Goal: Task Accomplishment & Management: Manage account settings

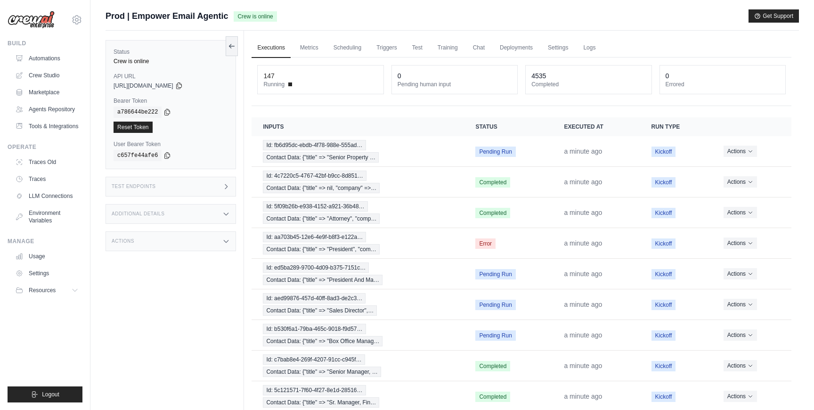
scroll to position [77, 0]
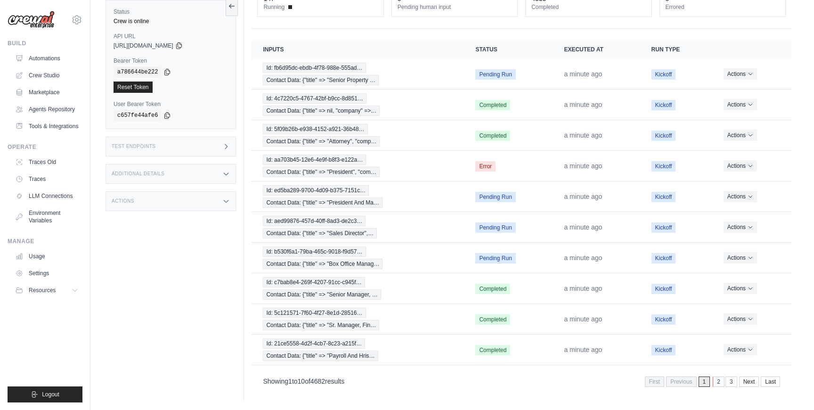
click at [720, 382] on link "2" at bounding box center [719, 382] width 12 height 10
click at [720, 382] on link "3" at bounding box center [718, 382] width 12 height 10
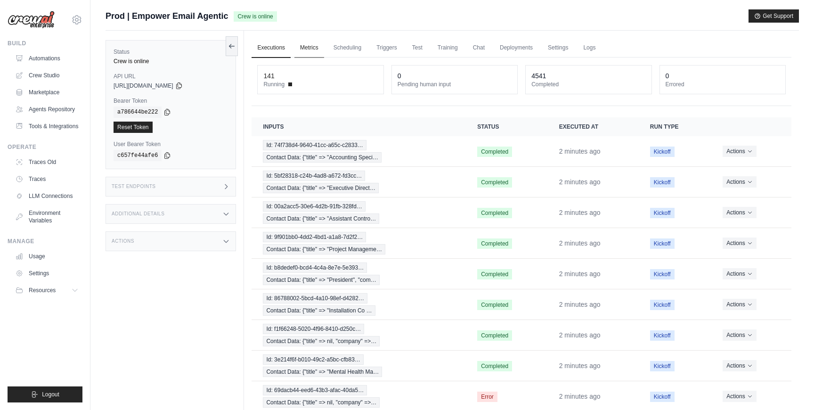
click at [310, 50] on link "Metrics" at bounding box center [310, 48] width 30 height 20
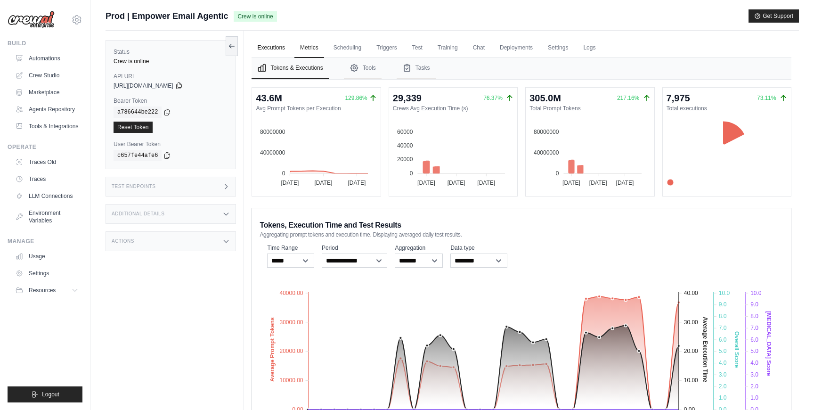
click at [278, 49] on link "Executions" at bounding box center [271, 48] width 39 height 20
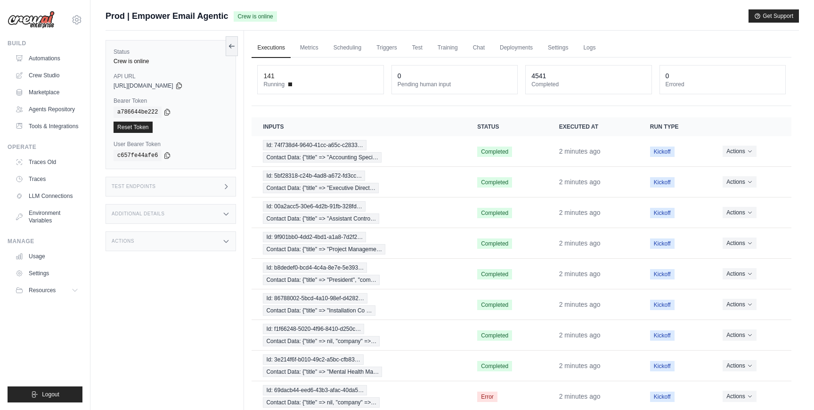
click at [325, 51] on ul "Executions Metrics Scheduling Triggers Test Training Chat Deployments Settings …" at bounding box center [522, 47] width 540 height 19
click at [313, 47] on link "Metrics" at bounding box center [310, 48] width 30 height 20
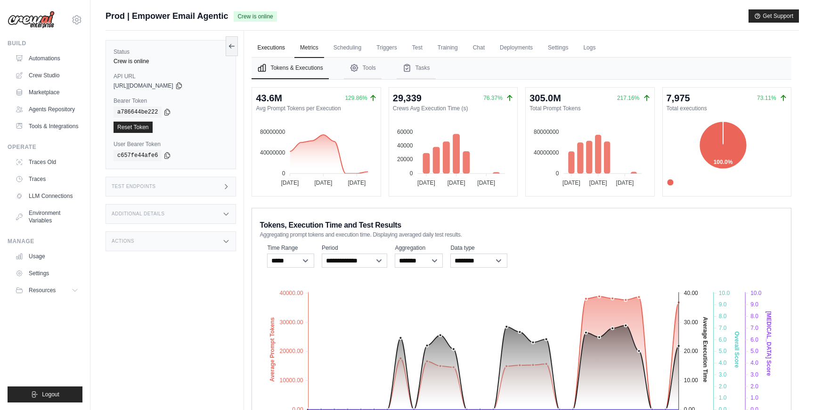
click at [286, 47] on link "Executions" at bounding box center [271, 48] width 39 height 20
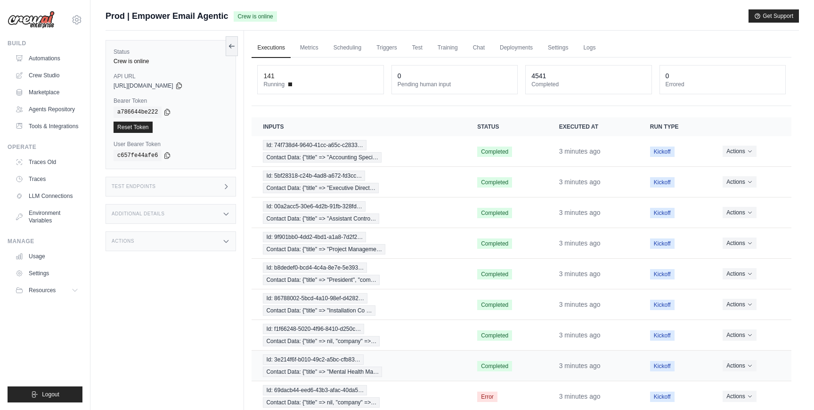
scroll to position [77, 0]
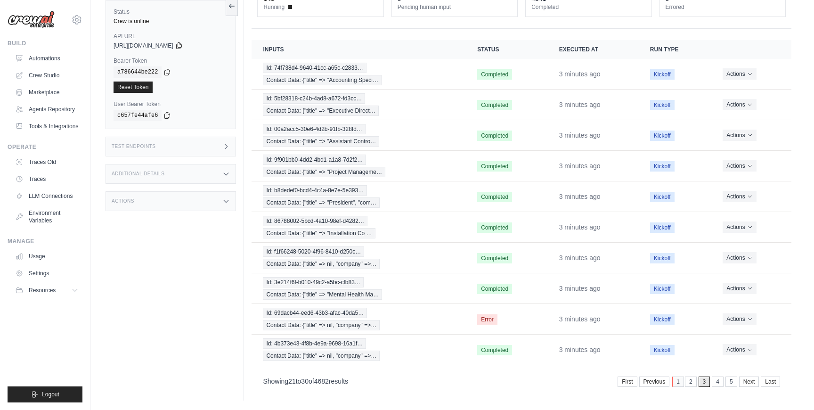
click at [678, 384] on link "1" at bounding box center [678, 382] width 12 height 10
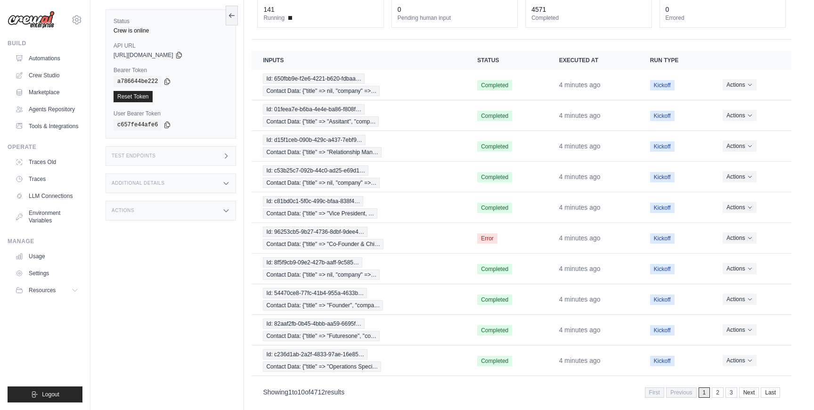
scroll to position [77, 0]
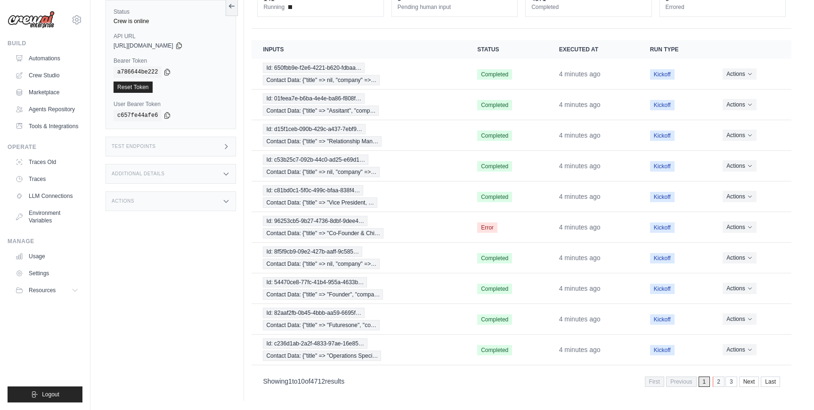
click at [718, 383] on link "2" at bounding box center [719, 382] width 12 height 10
click at [718, 383] on link "3" at bounding box center [718, 382] width 12 height 10
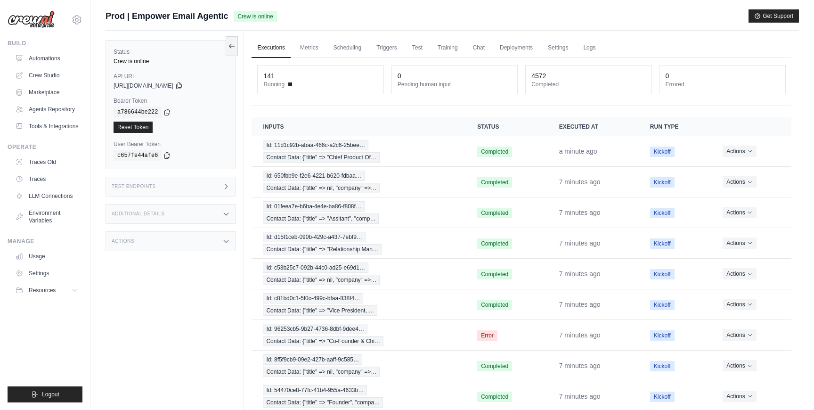
scroll to position [77, 0]
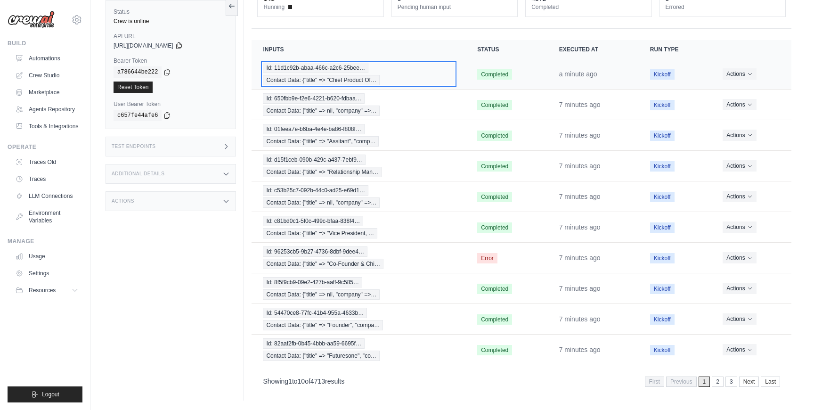
click at [412, 74] on div "Id: 11d1c92b-abaa-466c-a2c6-25bee… Contact Data: {"title" => "Chief Product Of…" at bounding box center [359, 74] width 192 height 23
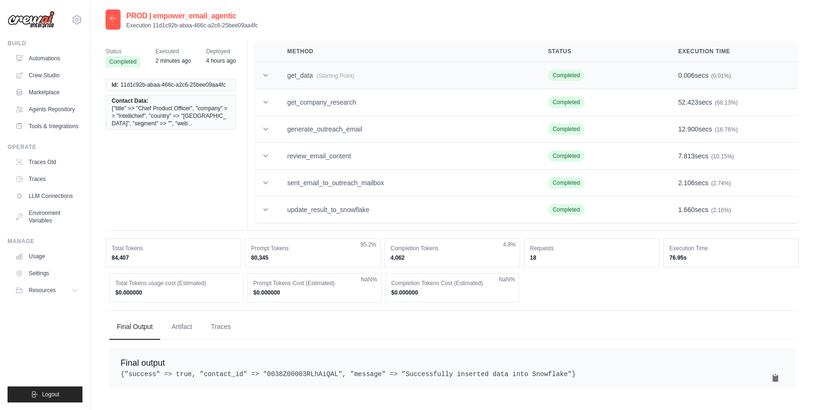
click at [391, 80] on td "get_data (Starting Point)" at bounding box center [406, 75] width 261 height 27
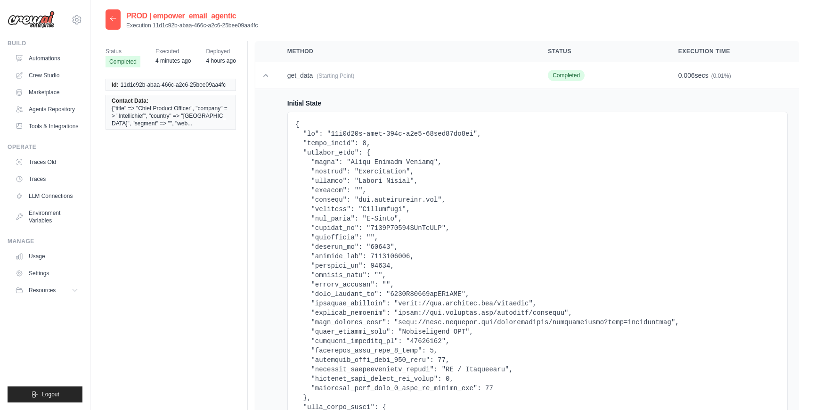
click at [112, 19] on icon at bounding box center [113, 19] width 8 height 8
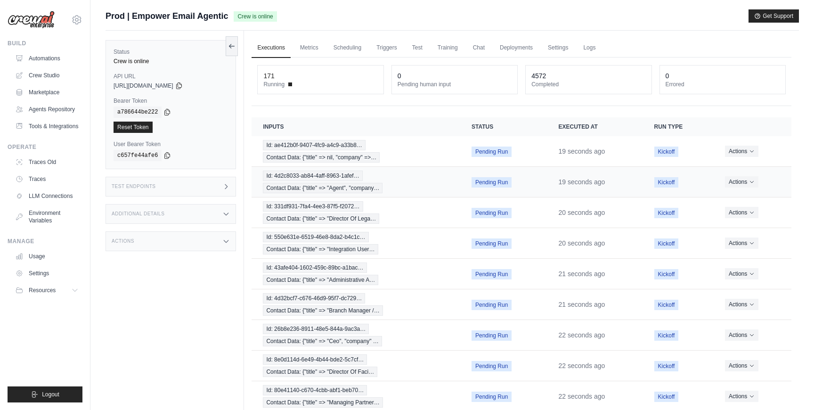
scroll to position [77, 0]
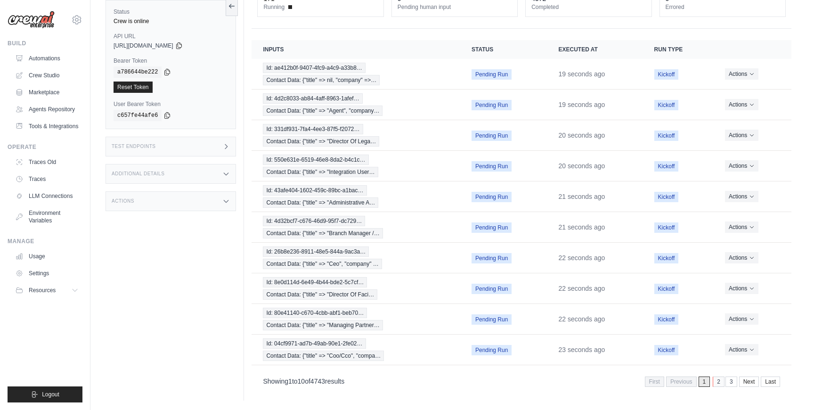
click at [720, 381] on link "2" at bounding box center [719, 382] width 12 height 10
click at [720, 381] on link "3" at bounding box center [718, 382] width 12 height 10
click at [720, 381] on link "4" at bounding box center [718, 382] width 12 height 10
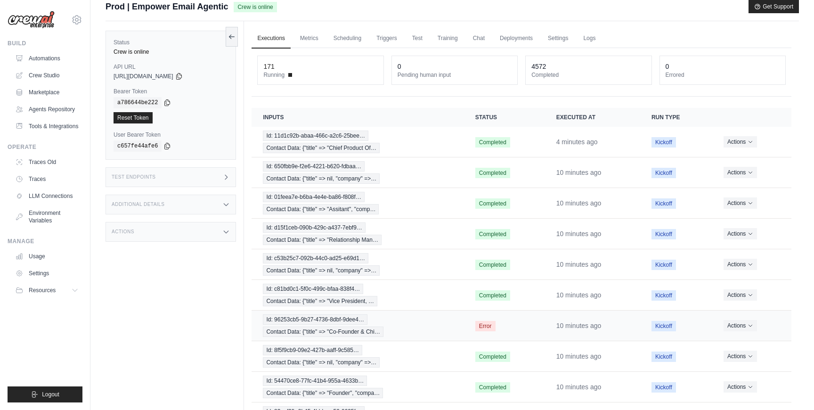
scroll to position [0, 0]
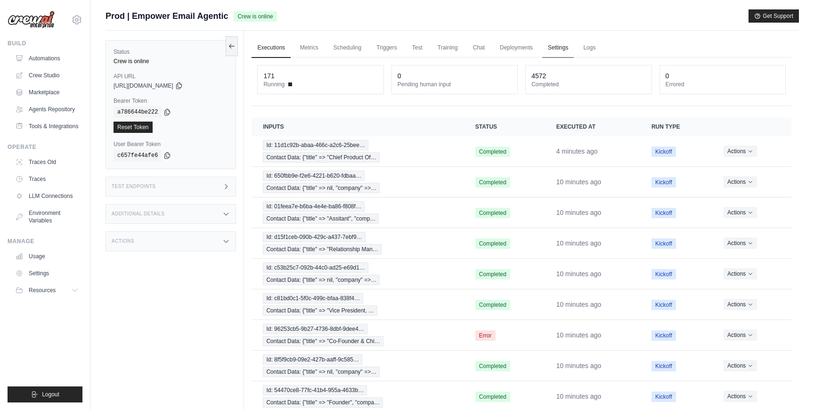
click at [551, 45] on link "Settings" at bounding box center [558, 48] width 32 height 20
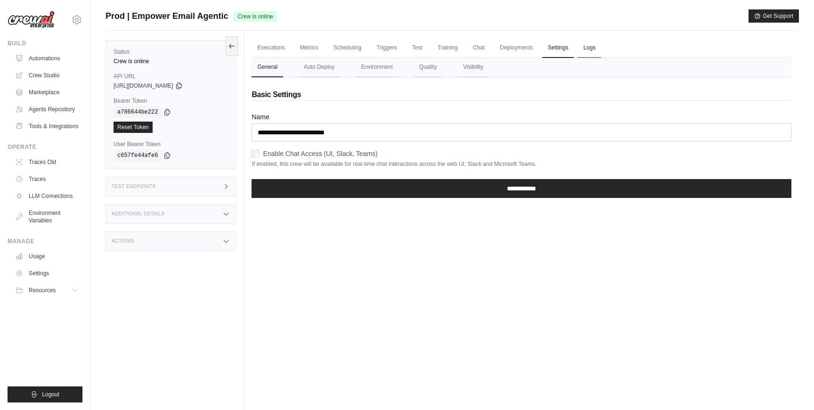
click at [585, 49] on link "Logs" at bounding box center [590, 48] width 24 height 20
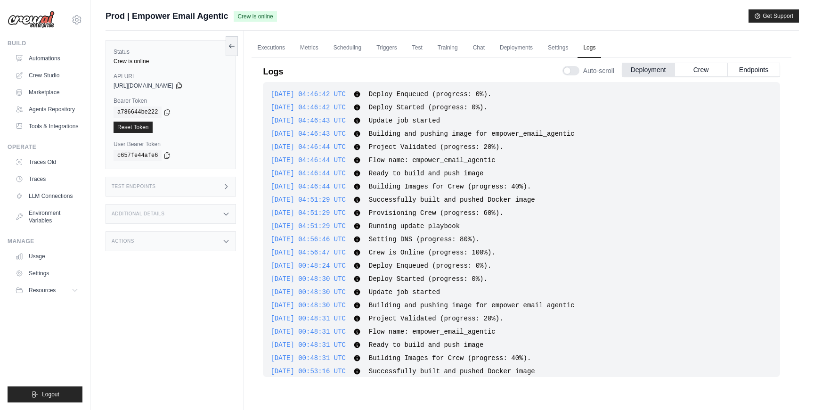
scroll to position [1620, 0]
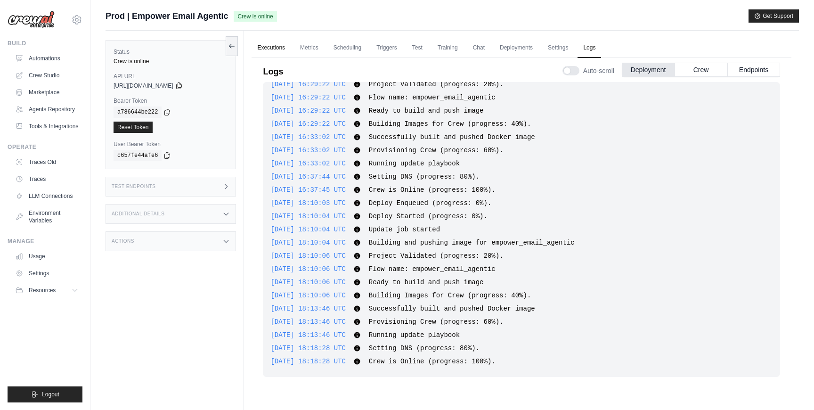
click at [275, 50] on link "Executions" at bounding box center [271, 48] width 39 height 20
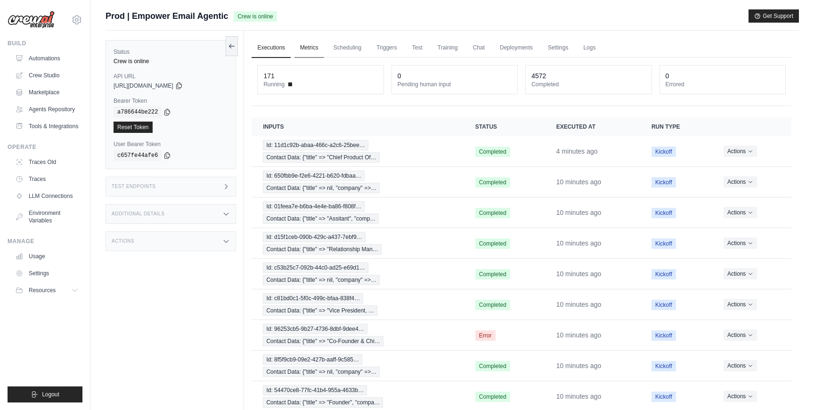
click at [321, 42] on link "Metrics" at bounding box center [310, 48] width 30 height 20
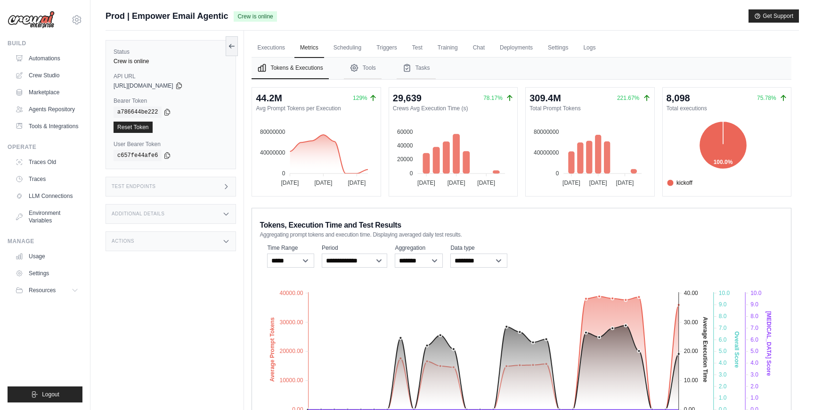
scroll to position [21, 0]
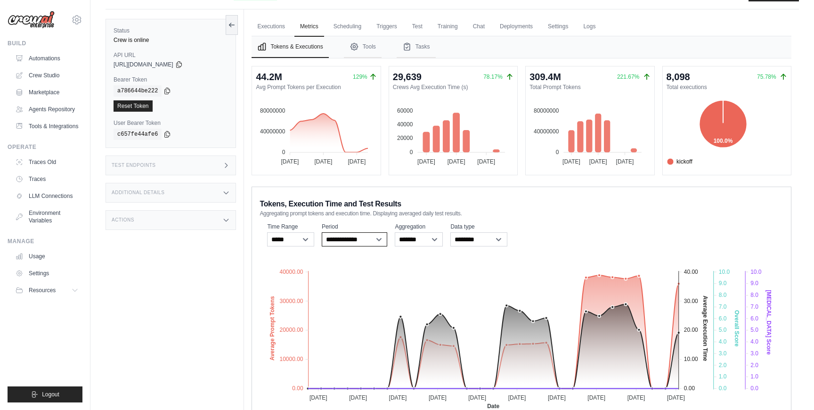
click at [343, 237] on select "**********" at bounding box center [355, 239] width 66 height 14
click at [429, 236] on select "******* *****" at bounding box center [419, 239] width 48 height 14
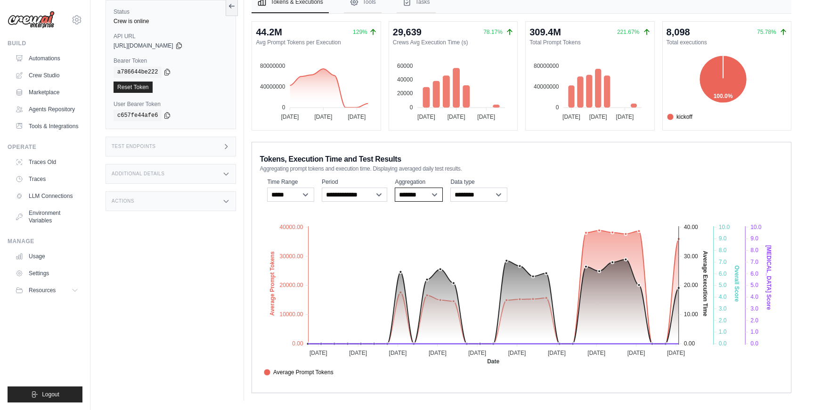
click at [423, 197] on select "******* *****" at bounding box center [419, 195] width 48 height 14
select select "*****"
click at [395, 188] on select "******* *****" at bounding box center [419, 195] width 48 height 14
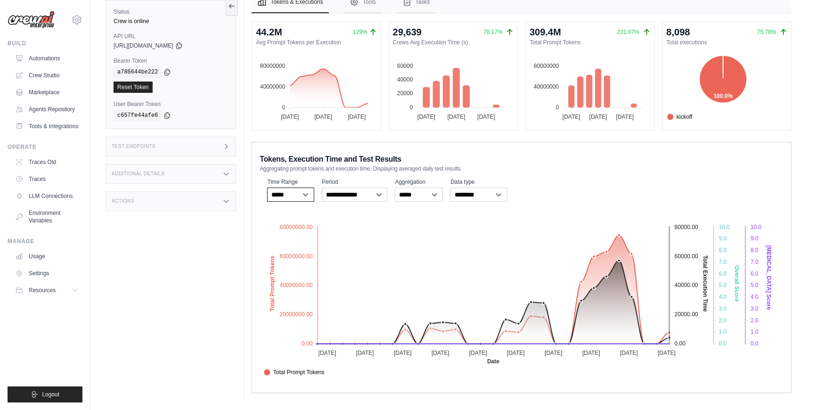
click at [302, 198] on select "***** ****** *******" at bounding box center [290, 195] width 47 height 14
click at [340, 197] on select "**********" at bounding box center [355, 195] width 66 height 14
click at [418, 195] on select "******* *****" at bounding box center [419, 195] width 48 height 14
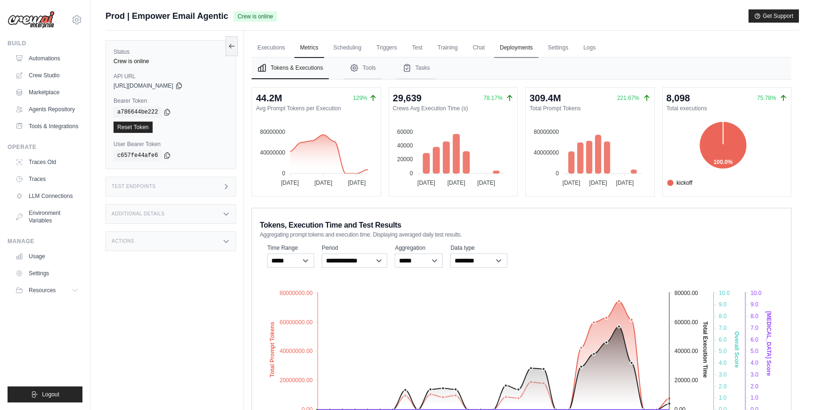
click at [519, 42] on link "Deployments" at bounding box center [516, 48] width 44 height 20
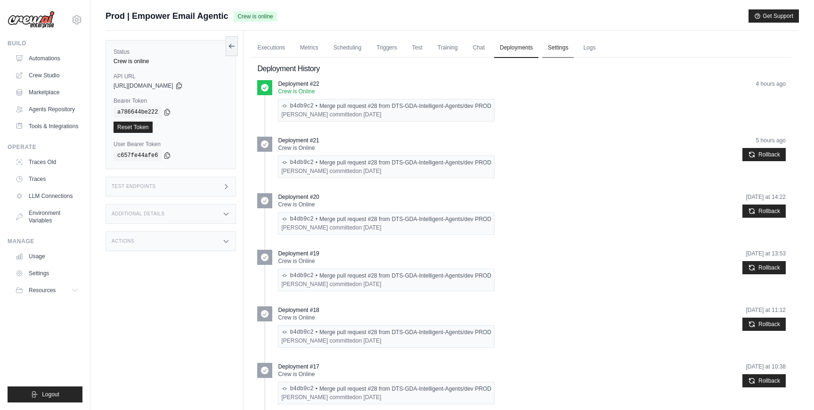
click at [565, 56] on link "Settings" at bounding box center [558, 48] width 32 height 20
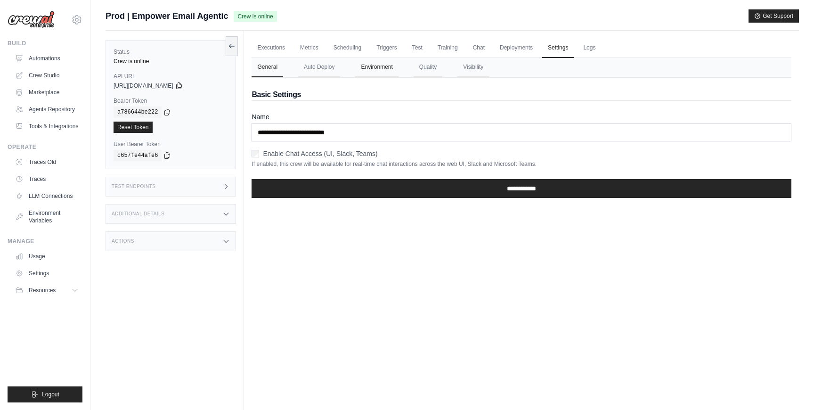
click at [385, 64] on button "Environment" at bounding box center [376, 67] width 43 height 20
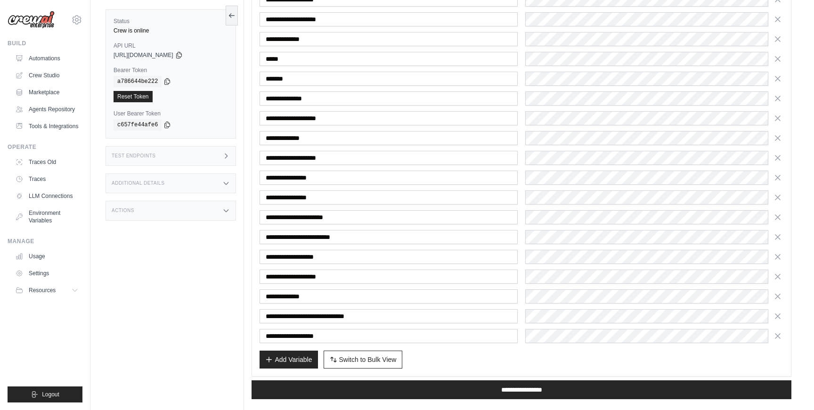
scroll to position [702, 0]
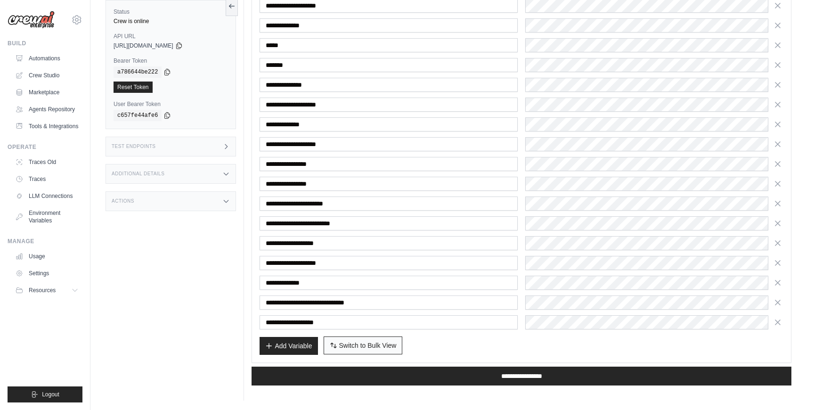
click at [367, 352] on button "Switch to Bulk View Switch to Table View" at bounding box center [363, 345] width 79 height 18
type textarea "**********"
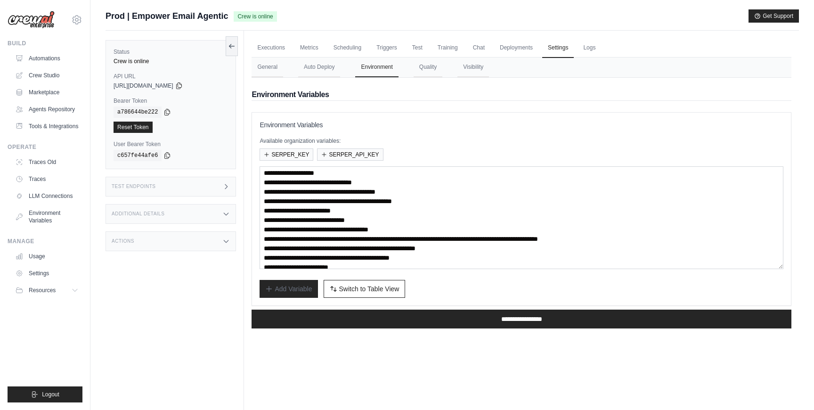
scroll to position [47, 0]
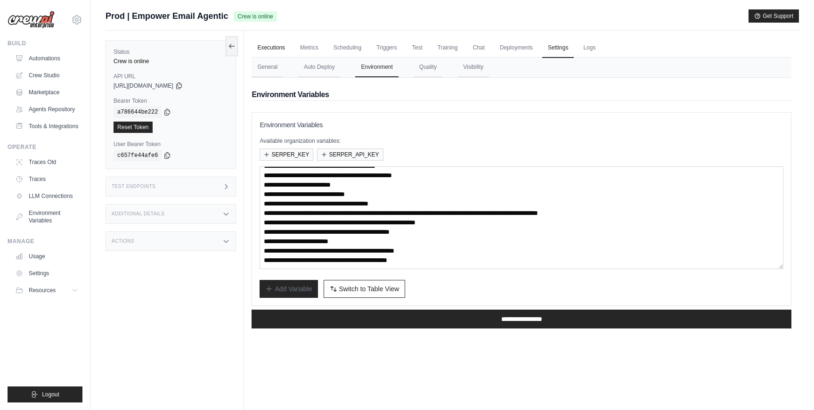
click at [279, 52] on link "Executions" at bounding box center [271, 48] width 39 height 20
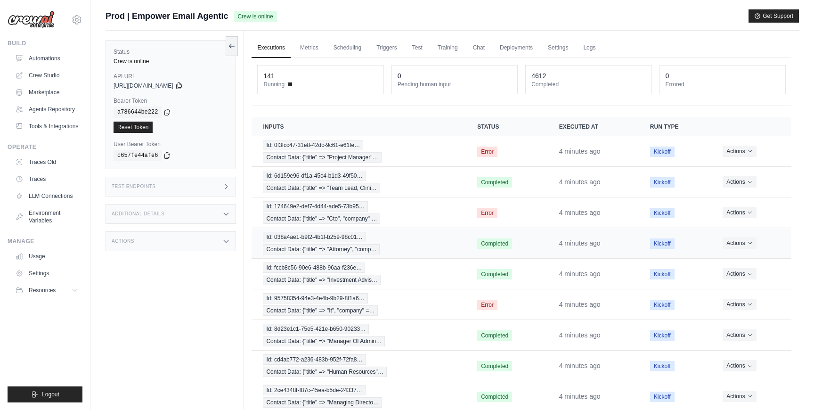
scroll to position [77, 0]
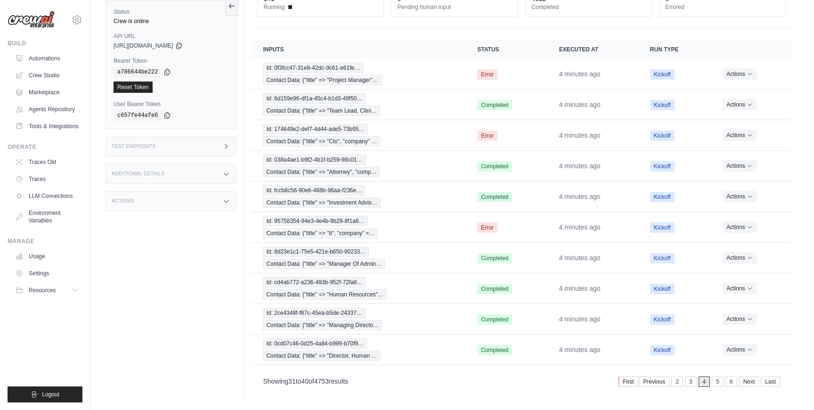
click at [623, 384] on link "First" at bounding box center [628, 382] width 19 height 10
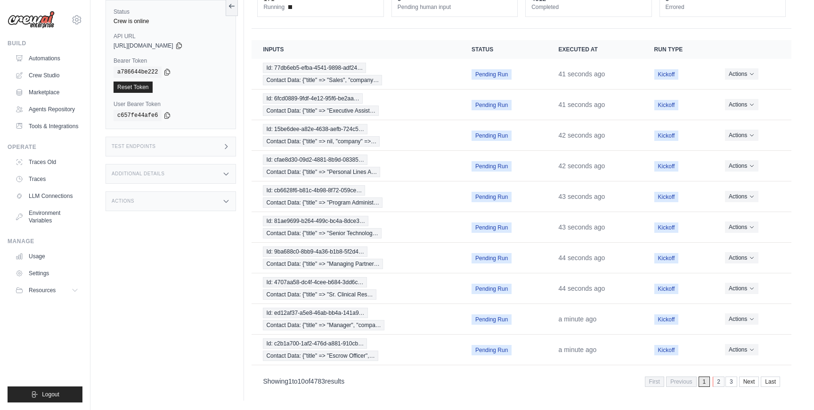
click at [718, 378] on link "2" at bounding box center [719, 382] width 12 height 10
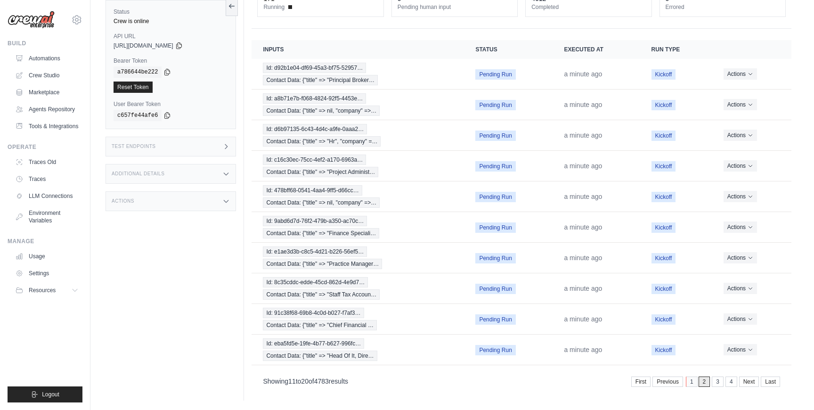
click at [694, 384] on link "1" at bounding box center [692, 382] width 12 height 10
click at [716, 384] on link "2" at bounding box center [719, 382] width 12 height 10
click at [719, 383] on link "3" at bounding box center [719, 382] width 12 height 10
click at [719, 383] on link "4" at bounding box center [718, 382] width 12 height 10
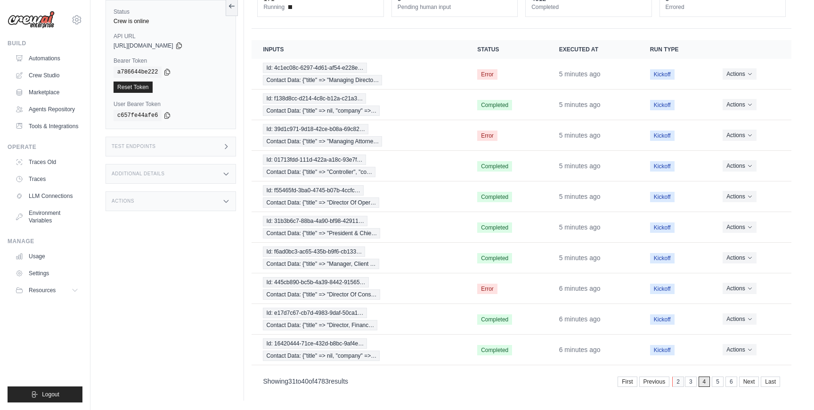
click at [679, 382] on link "2" at bounding box center [678, 382] width 12 height 10
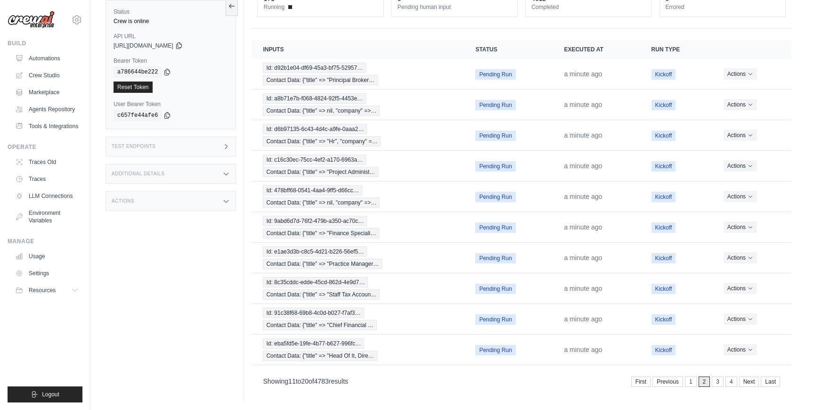
click at [679, 382] on link "Previous" at bounding box center [668, 382] width 31 height 10
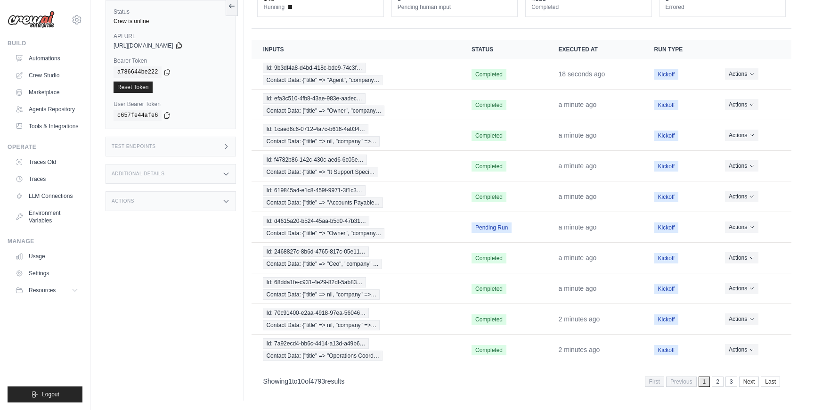
scroll to position [74, 0]
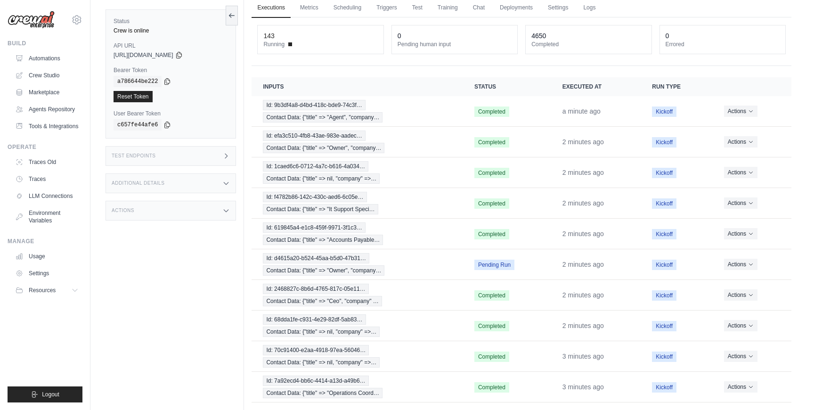
scroll to position [77, 0]
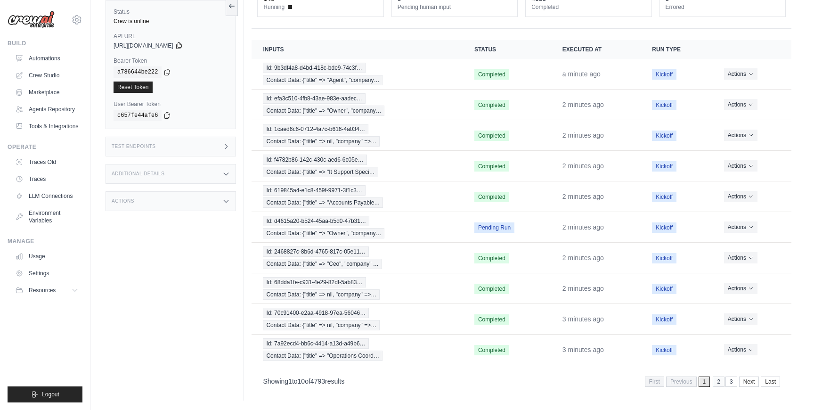
click at [717, 382] on link "2" at bounding box center [719, 382] width 12 height 10
click at [717, 382] on link "3" at bounding box center [718, 382] width 12 height 10
click at [717, 382] on link "4" at bounding box center [718, 382] width 12 height 10
click at [717, 382] on link "5" at bounding box center [718, 382] width 12 height 10
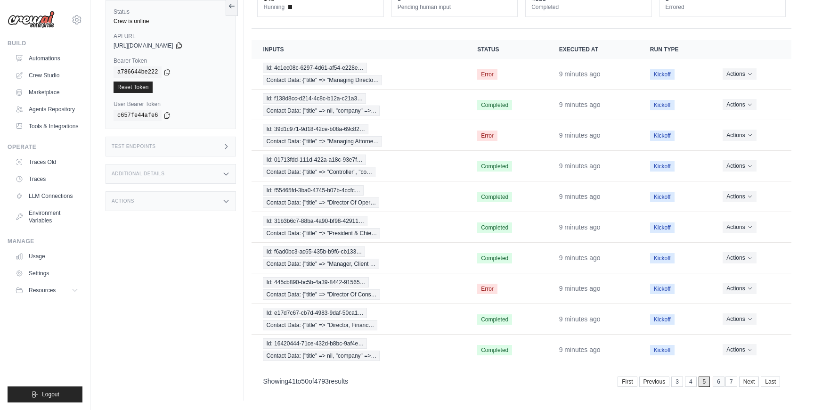
click at [723, 383] on link "6" at bounding box center [719, 382] width 12 height 10
click at [730, 383] on link "8" at bounding box center [733, 382] width 12 height 10
click at [730, 383] on link "10" at bounding box center [729, 382] width 15 height 10
click at [730, 383] on link "12" at bounding box center [729, 382] width 15 height 10
click at [730, 383] on link "14" at bounding box center [730, 382] width 15 height 10
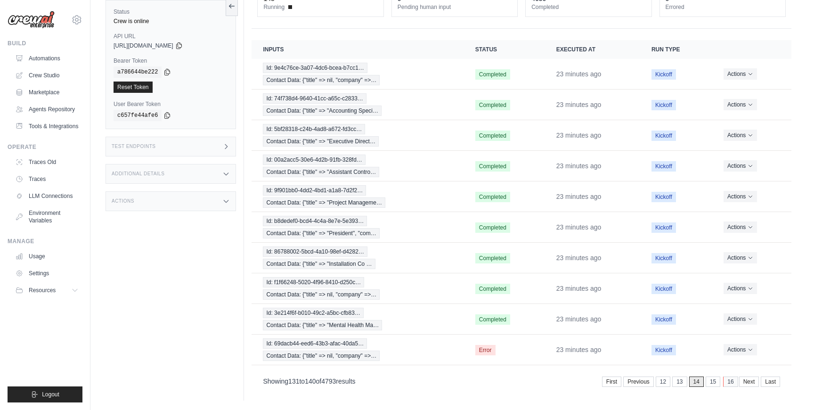
click at [730, 384] on link "16" at bounding box center [730, 382] width 15 height 10
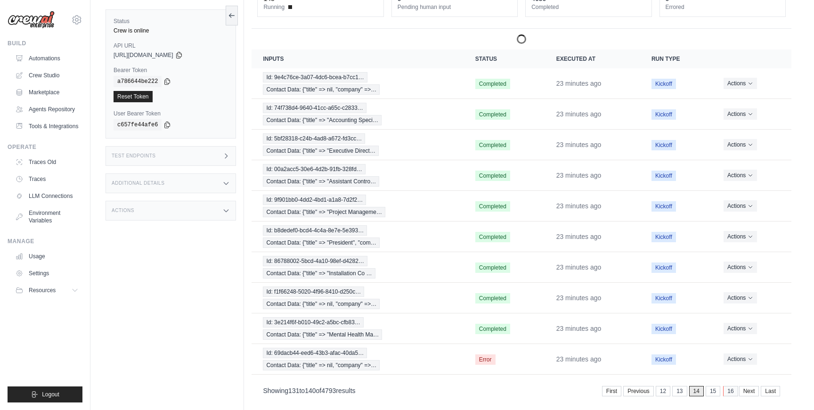
click at [730, 388] on link "16" at bounding box center [730, 391] width 15 height 10
click at [729, 393] on link "16" at bounding box center [730, 391] width 15 height 10
click at [715, 392] on link "15" at bounding box center [714, 391] width 15 height 10
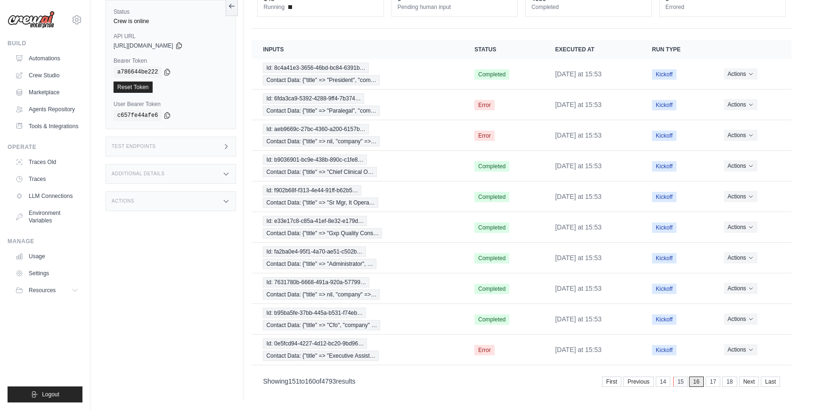
click at [682, 382] on link "15" at bounding box center [680, 382] width 15 height 10
click at [675, 382] on link "14" at bounding box center [680, 382] width 15 height 10
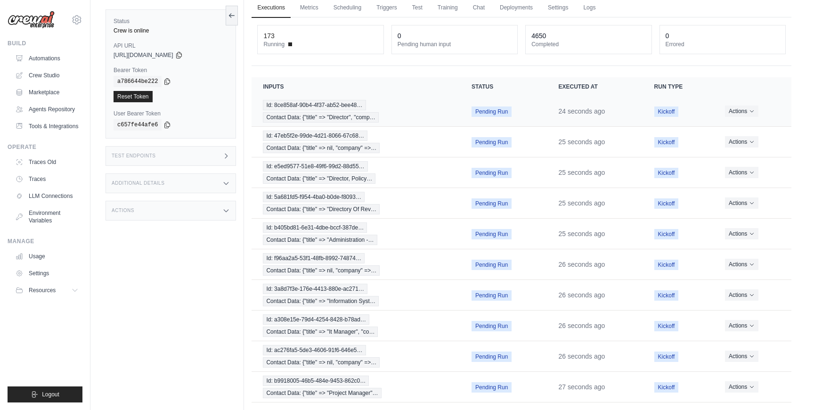
scroll to position [77, 0]
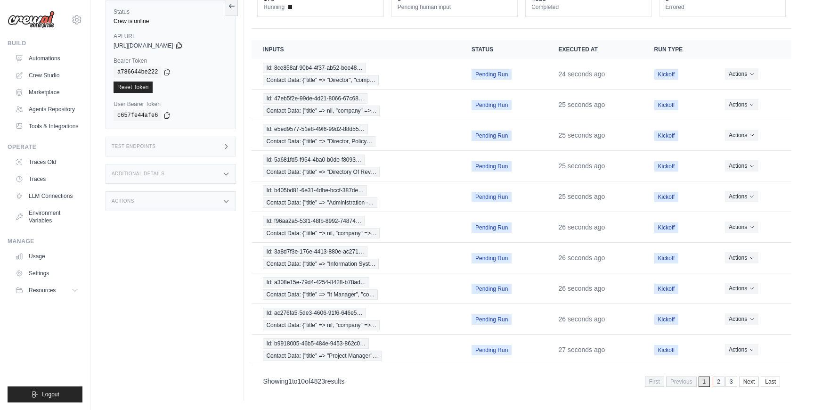
click at [718, 380] on link "2" at bounding box center [719, 382] width 12 height 10
click at [718, 380] on link "3" at bounding box center [718, 382] width 12 height 10
click at [718, 380] on link "4" at bounding box center [718, 382] width 12 height 10
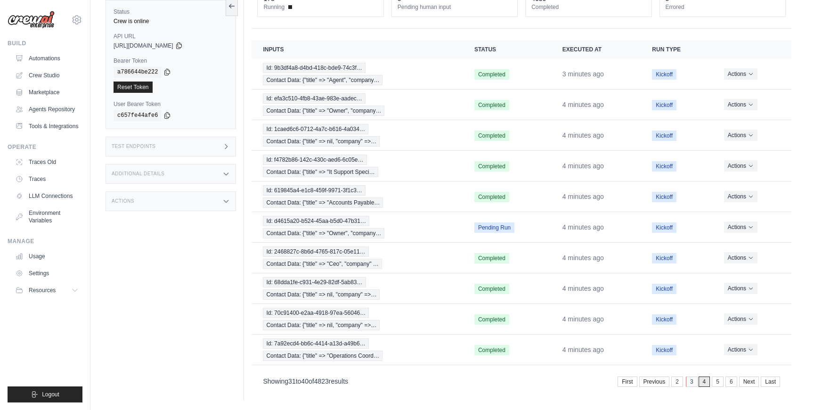
click at [691, 383] on link "3" at bounding box center [692, 382] width 12 height 10
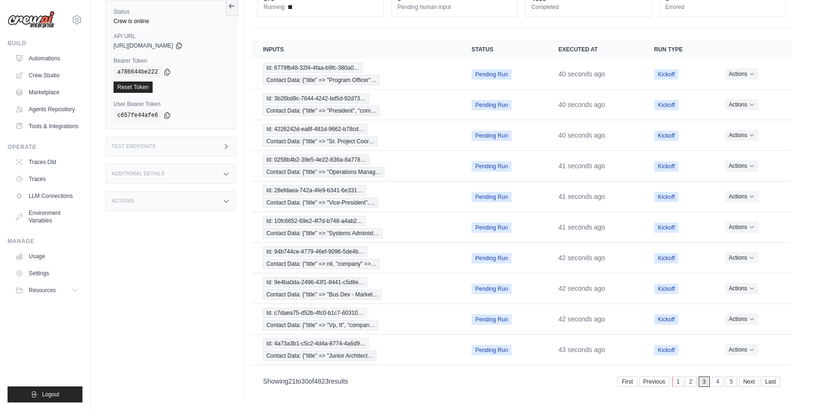
click at [683, 384] on link "1" at bounding box center [678, 382] width 12 height 10
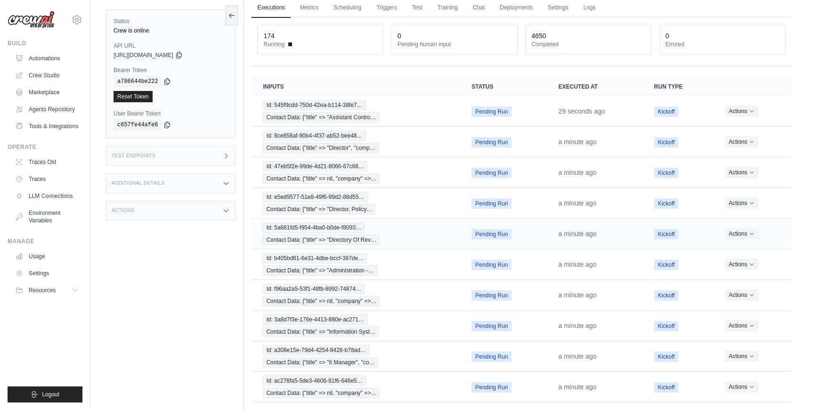
scroll to position [77, 0]
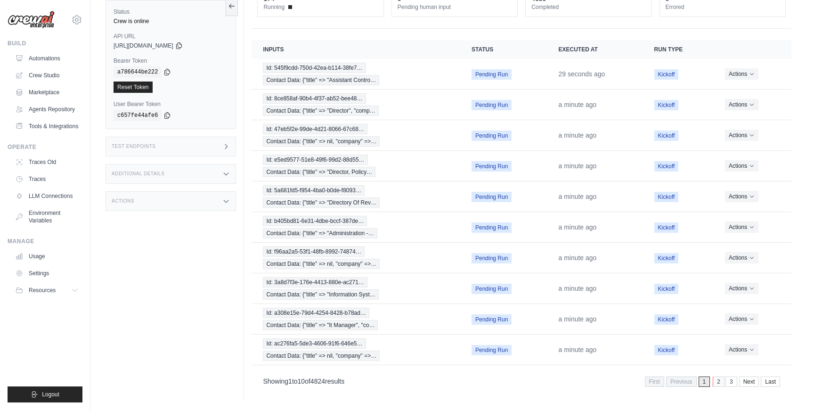
click at [721, 385] on link "2" at bounding box center [719, 382] width 12 height 10
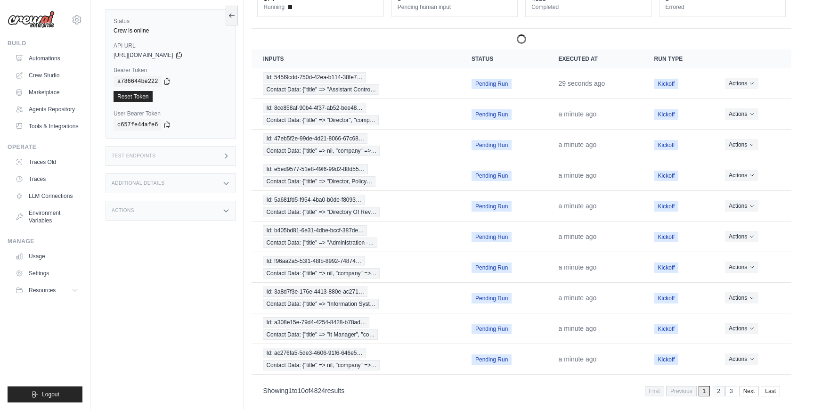
click at [721, 385] on div "First Previous 1 2 3 Next Last" at bounding box center [712, 390] width 135 height 13
click at [718, 395] on link "2" at bounding box center [719, 391] width 12 height 10
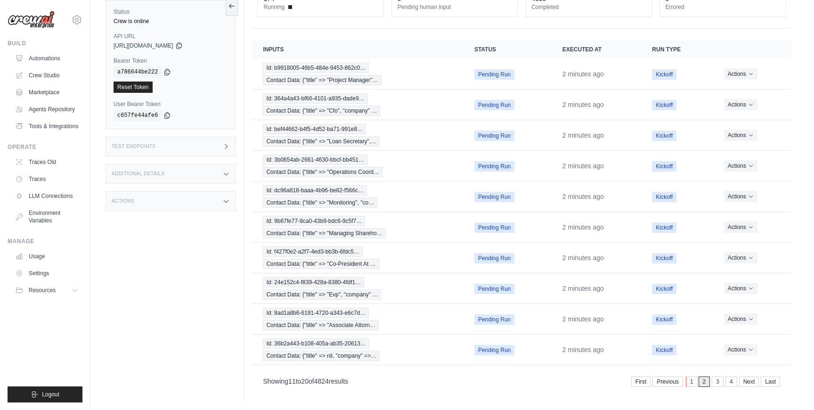
click at [694, 385] on link "1" at bounding box center [692, 382] width 12 height 10
click at [717, 381] on link "2" at bounding box center [719, 382] width 12 height 10
click at [696, 385] on link "1" at bounding box center [692, 382] width 12 height 10
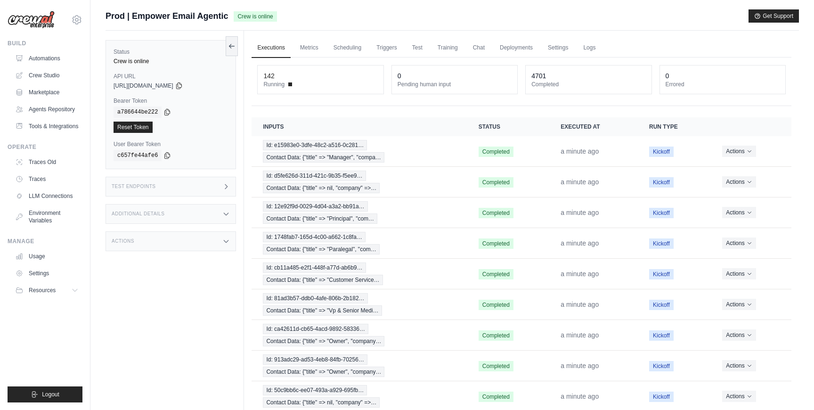
scroll to position [77, 0]
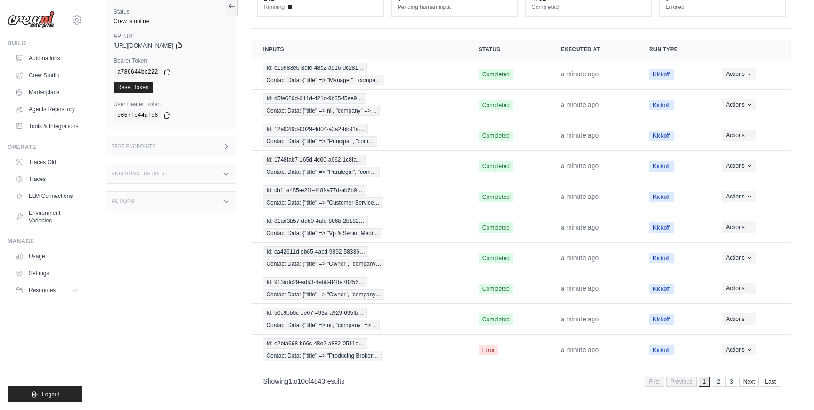
click at [718, 383] on link "2" at bounding box center [719, 382] width 12 height 10
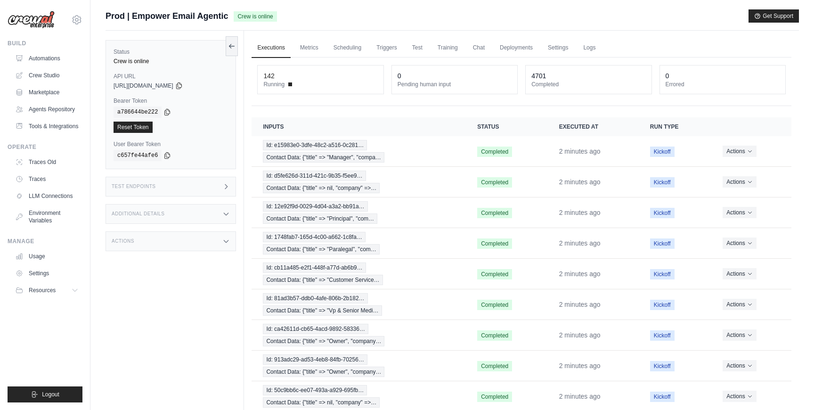
scroll to position [77, 0]
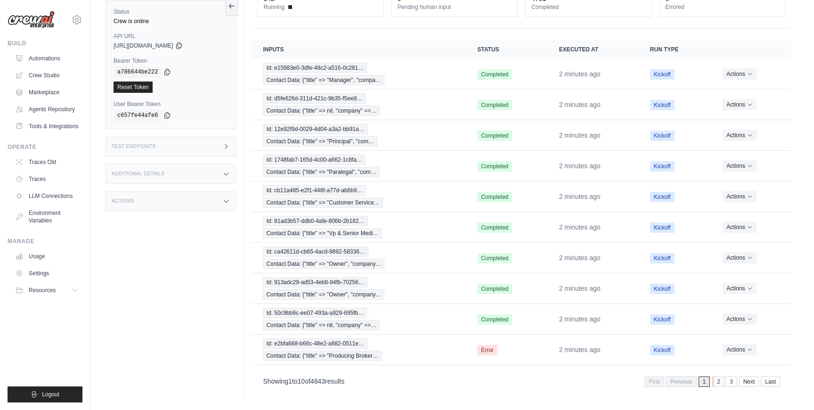
click at [715, 383] on link "2" at bounding box center [719, 382] width 12 height 10
click at [695, 382] on link "1" at bounding box center [692, 382] width 12 height 10
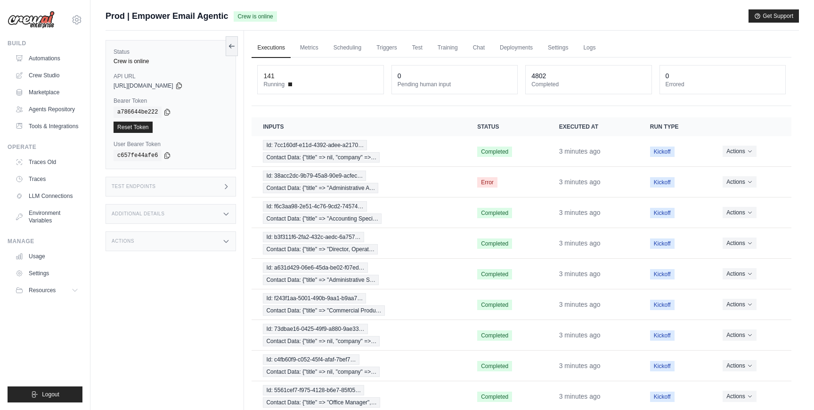
scroll to position [77, 0]
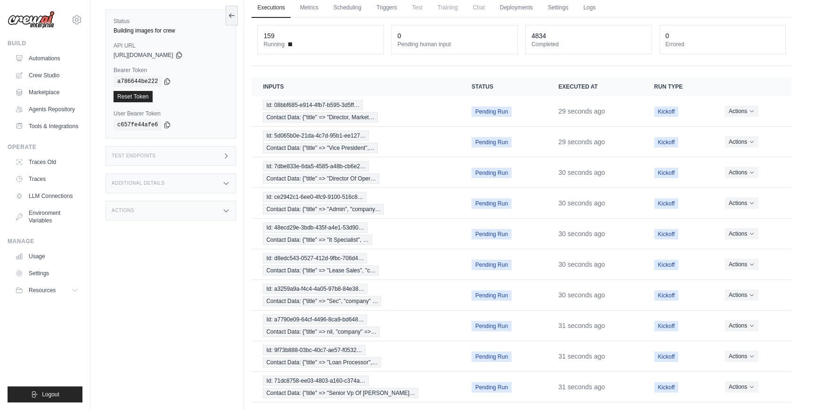
scroll to position [77, 0]
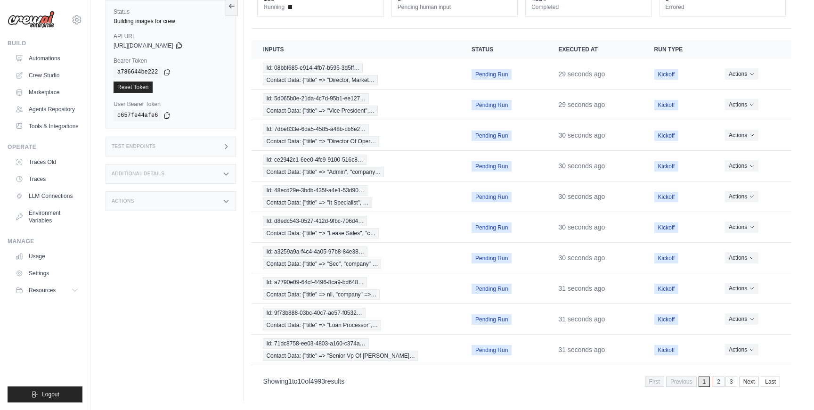
click at [714, 383] on link "2" at bounding box center [719, 382] width 12 height 10
click at [720, 384] on link "3" at bounding box center [719, 382] width 12 height 10
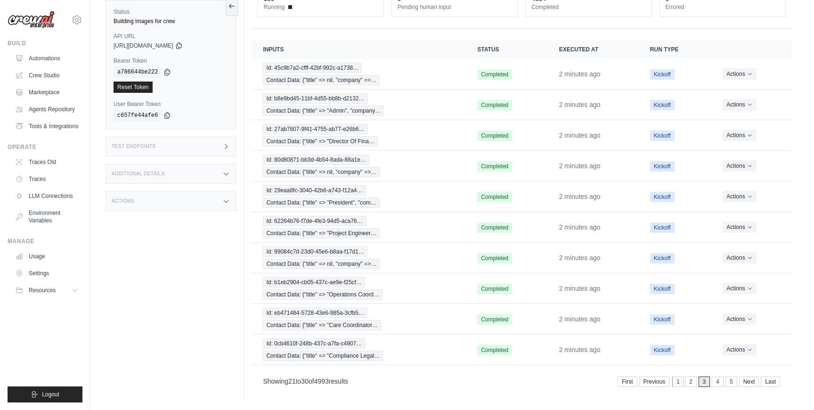
click at [680, 385] on link "1" at bounding box center [678, 382] width 12 height 10
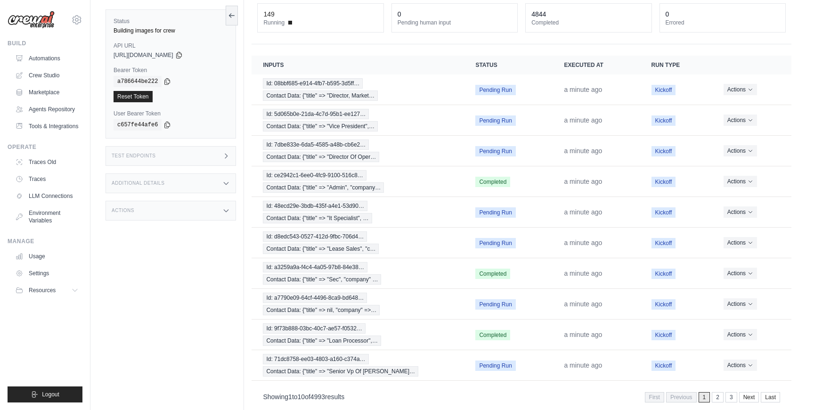
scroll to position [77, 0]
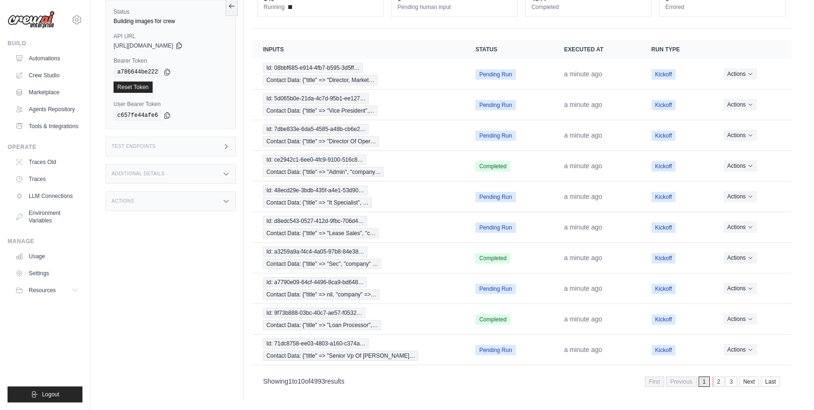
click at [716, 381] on link "2" at bounding box center [719, 382] width 12 height 10
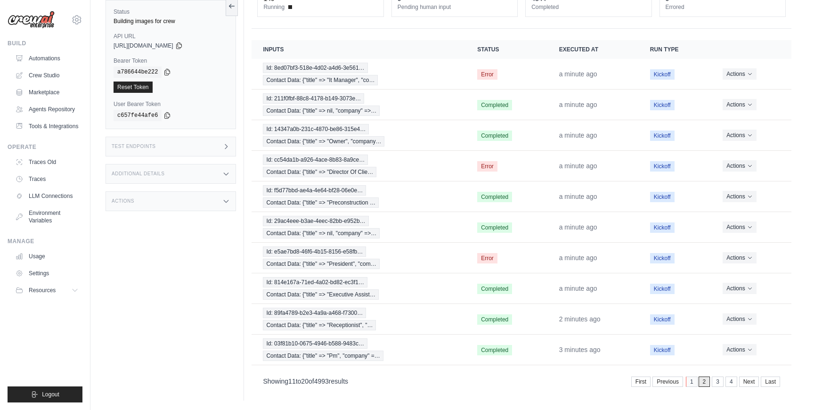
click at [693, 381] on link "1" at bounding box center [692, 382] width 12 height 10
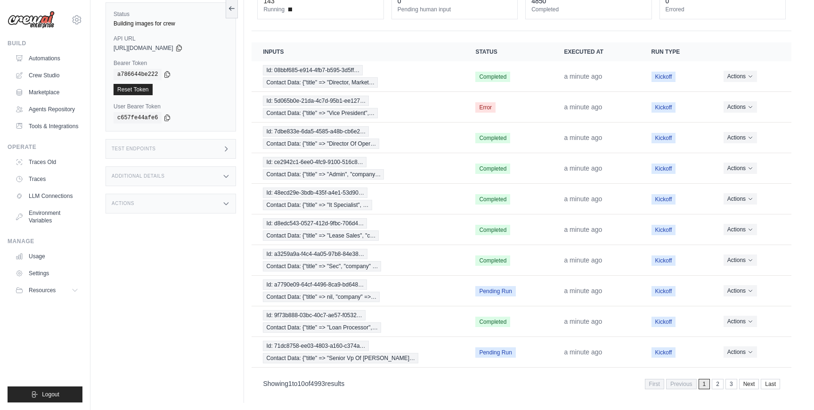
scroll to position [77, 0]
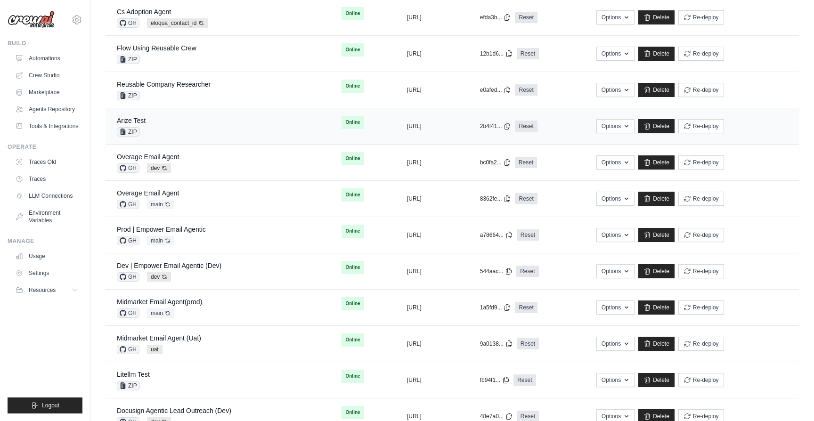
scroll to position [117, 0]
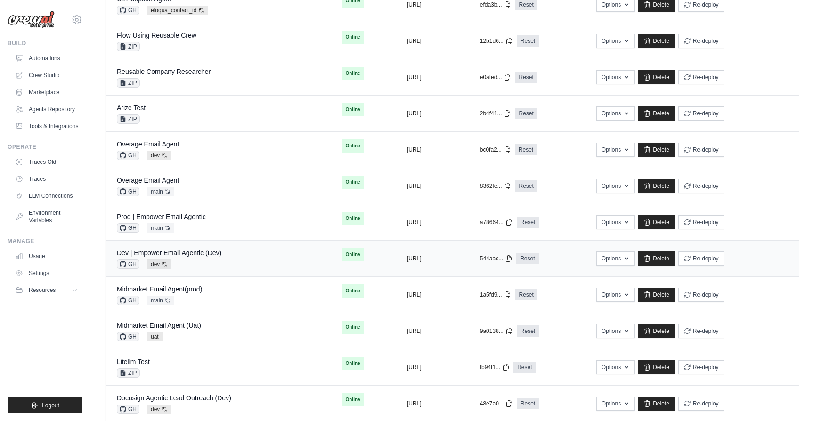
click at [222, 260] on div "Dev | Empower Email Agentic (Dev) GH dev Auto-deploy enabled" at bounding box center [218, 258] width 202 height 21
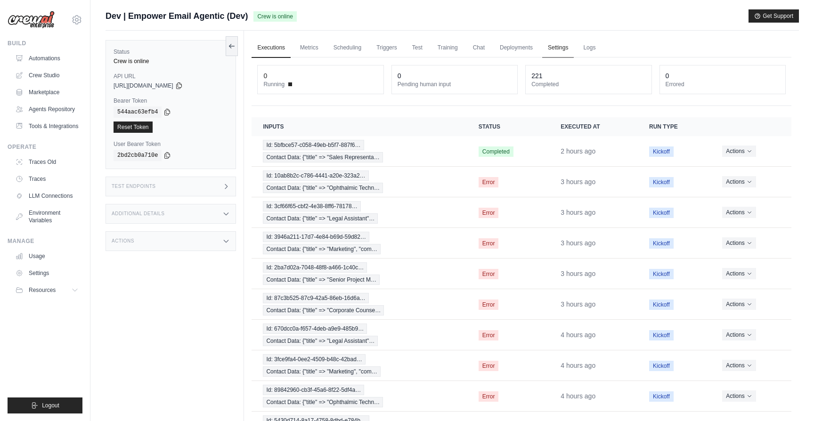
click at [557, 43] on link "Settings" at bounding box center [558, 48] width 32 height 20
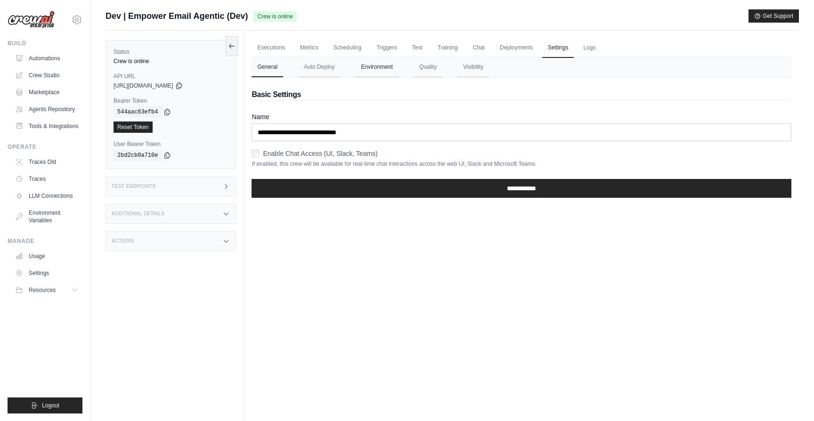
click at [386, 72] on button "Environment" at bounding box center [376, 67] width 43 height 20
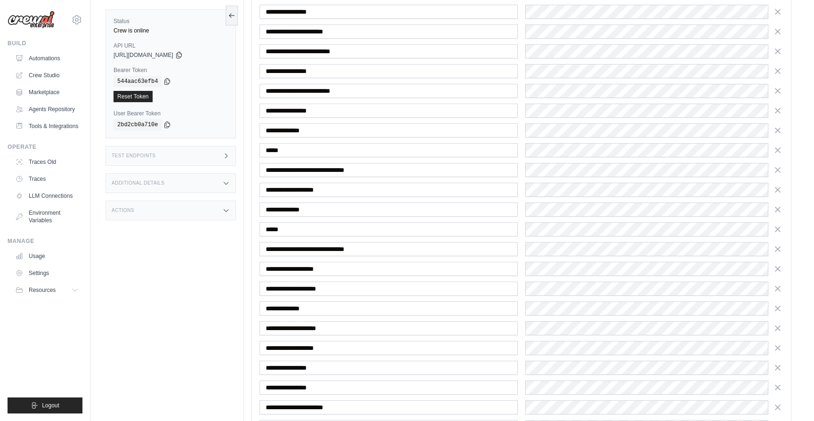
scroll to position [2650, 0]
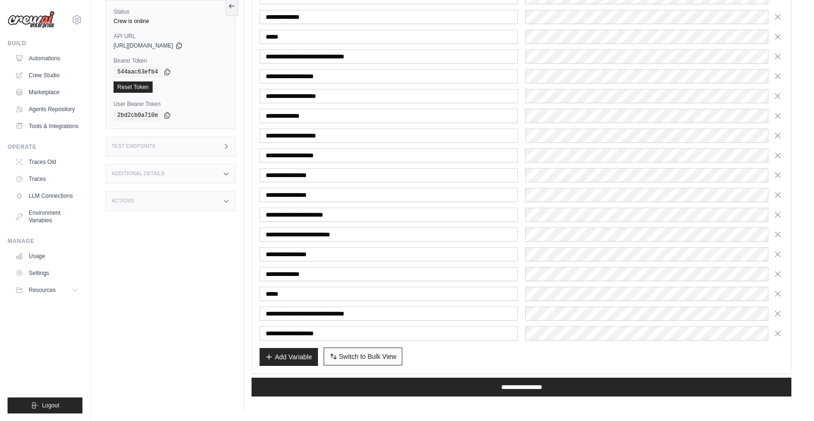
click at [381, 354] on span "Switch to Bulk View" at bounding box center [367, 356] width 57 height 9
type textarea "**********"
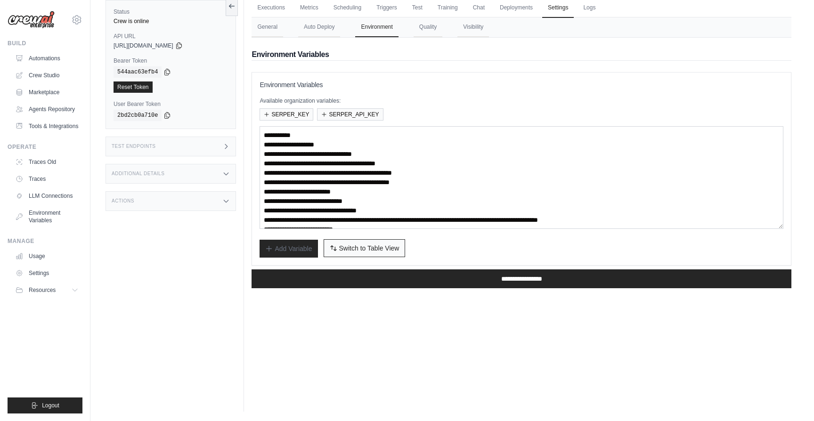
scroll to position [0, 0]
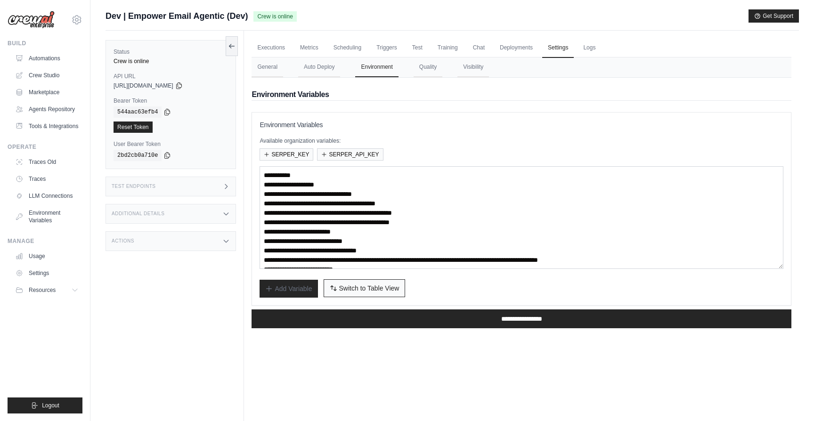
click at [381, 354] on div "Executions Metrics Scheduling Triggers Test Training Chat Deployments Settings …" at bounding box center [521, 241] width 555 height 421
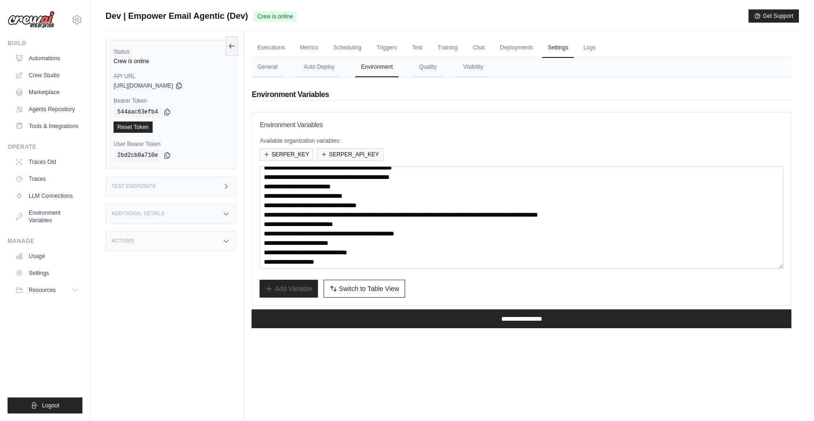
scroll to position [47, 0]
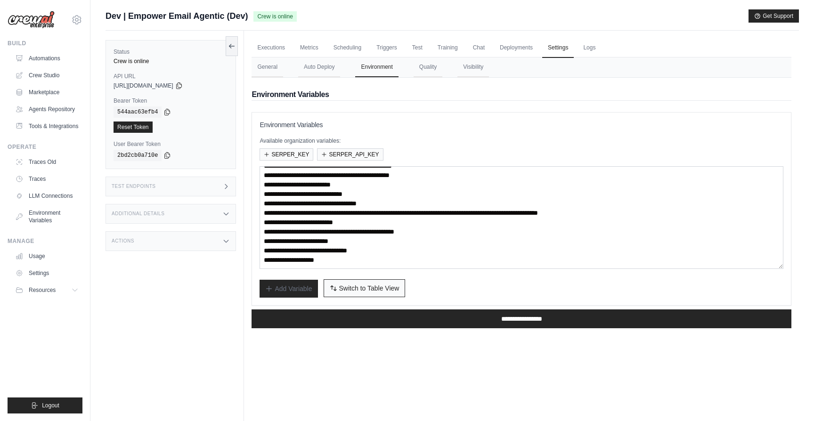
click at [377, 286] on span "Switch to Table View" at bounding box center [369, 288] width 60 height 9
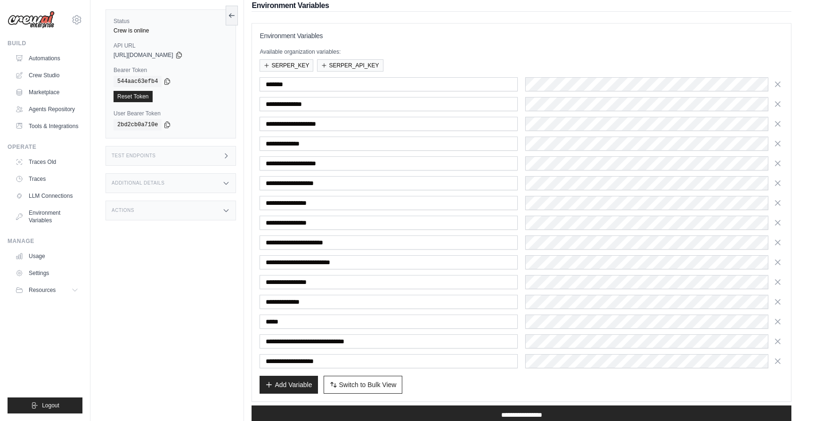
scroll to position [90, 0]
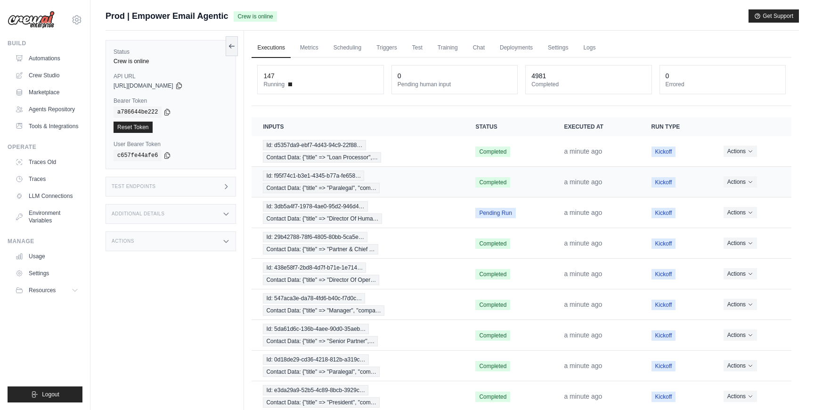
scroll to position [77, 0]
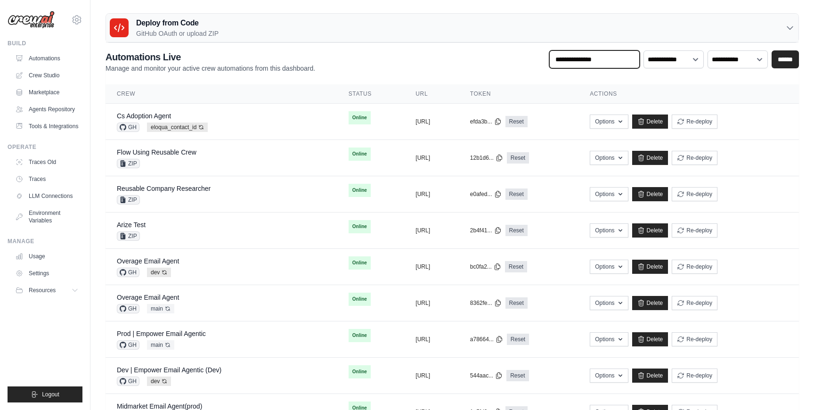
click at [571, 57] on input "text" at bounding box center [594, 59] width 90 height 18
type input "*******"
click at [783, 65] on input "******" at bounding box center [785, 59] width 27 height 18
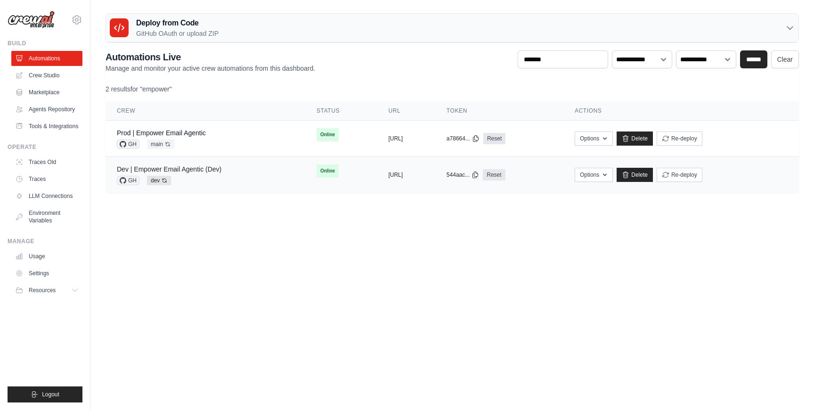
click at [191, 169] on link "Dev | Empower Email Agentic (Dev)" at bounding box center [169, 169] width 105 height 8
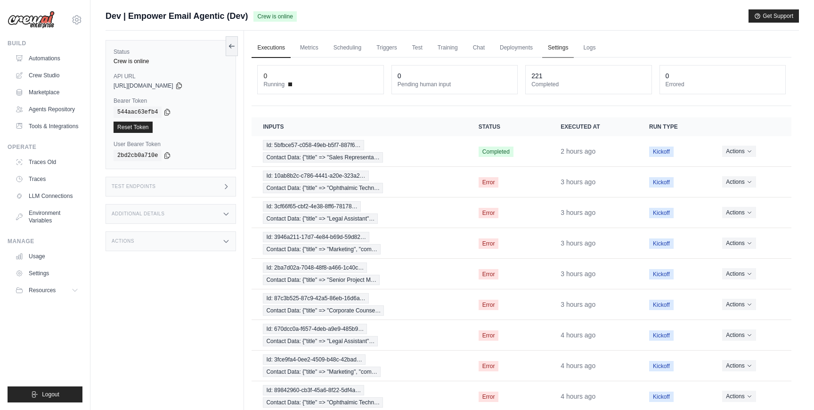
click at [551, 54] on link "Settings" at bounding box center [558, 48] width 32 height 20
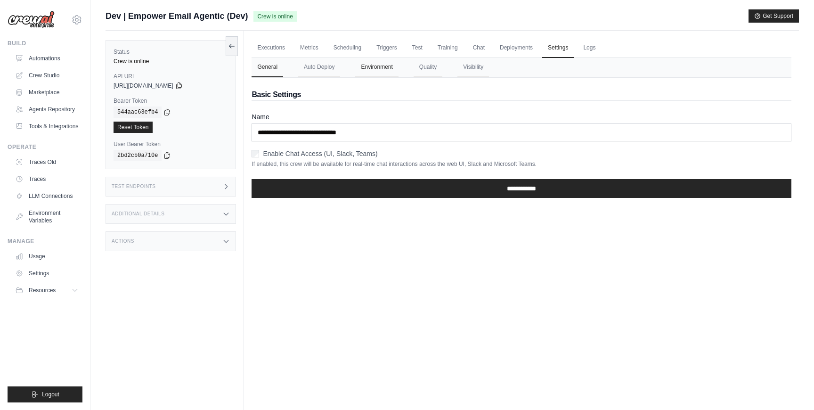
click at [381, 65] on button "Environment" at bounding box center [376, 67] width 43 height 20
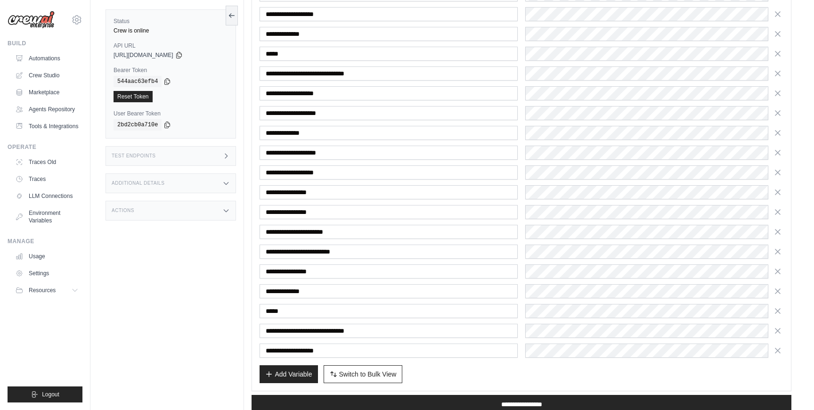
scroll to position [2662, 0]
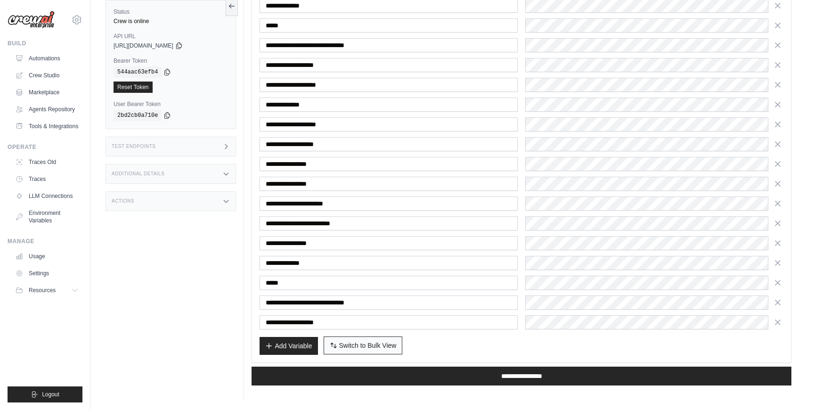
click at [362, 350] on button "Switch to Bulk View Switch to Table View" at bounding box center [363, 345] width 79 height 18
type textarea "**********"
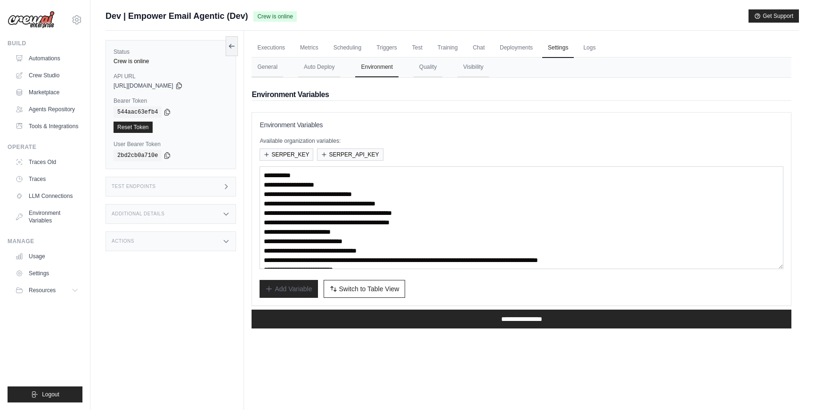
scroll to position [47, 0]
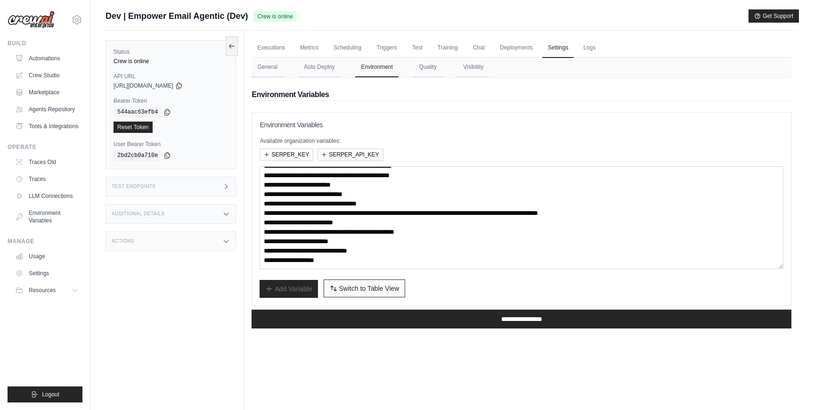
click at [382, 286] on span "Switch to Table View" at bounding box center [369, 288] width 60 height 9
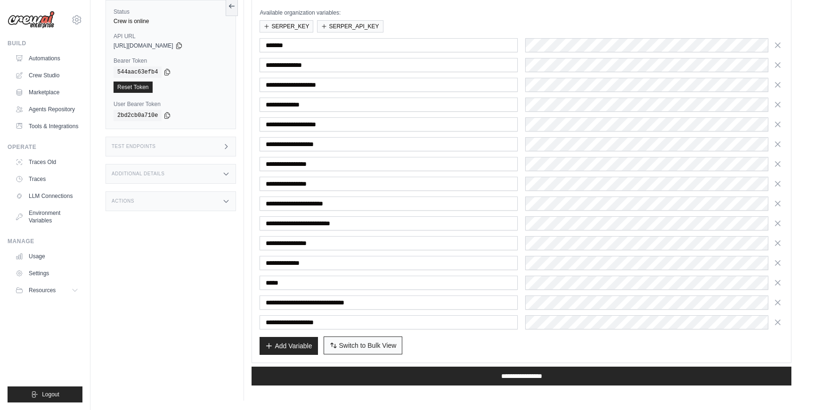
scroll to position [111, 0]
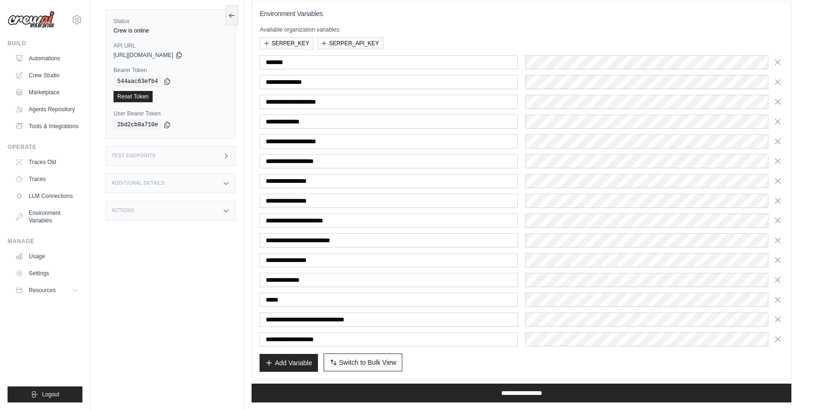
click at [385, 356] on button "Switch to Bulk View Switch to Table View" at bounding box center [363, 362] width 79 height 18
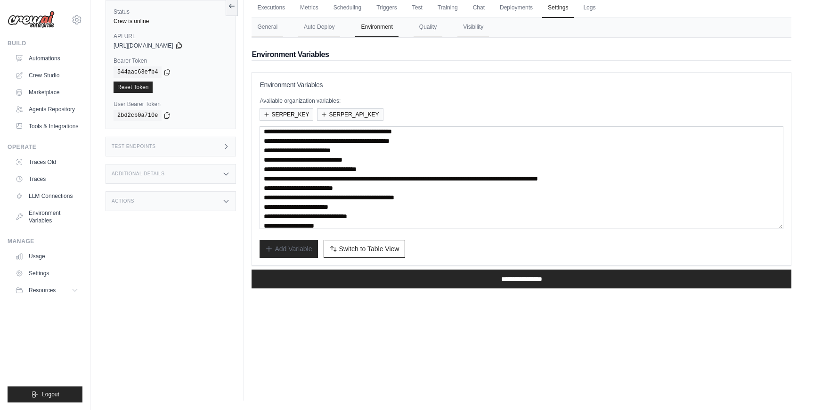
scroll to position [45, 0]
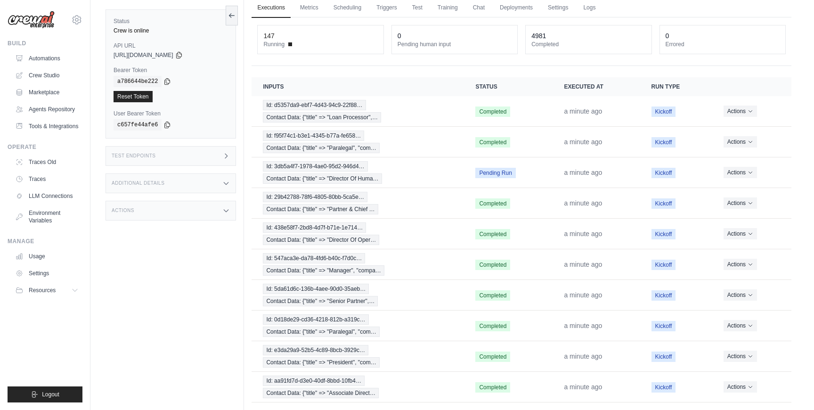
scroll to position [77, 0]
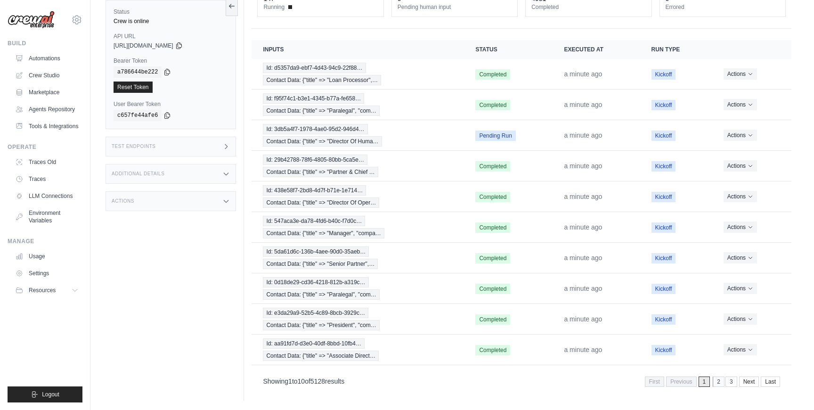
click at [719, 382] on link "2" at bounding box center [719, 382] width 12 height 10
click at [720, 385] on link "3" at bounding box center [719, 382] width 12 height 10
click at [720, 385] on link "4" at bounding box center [718, 382] width 12 height 10
click at [730, 384] on link "6" at bounding box center [733, 382] width 12 height 10
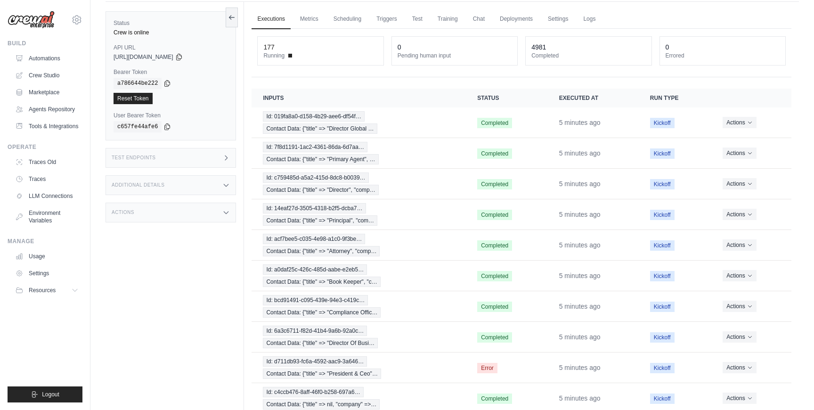
scroll to position [0, 0]
